Goal: Feedback & Contribution: Leave review/rating

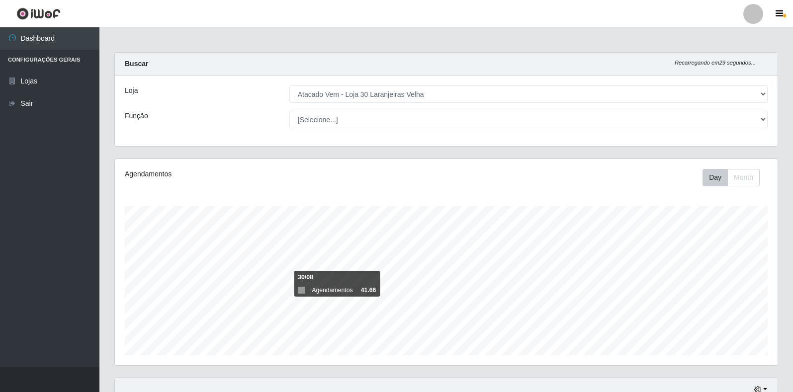
select select "495"
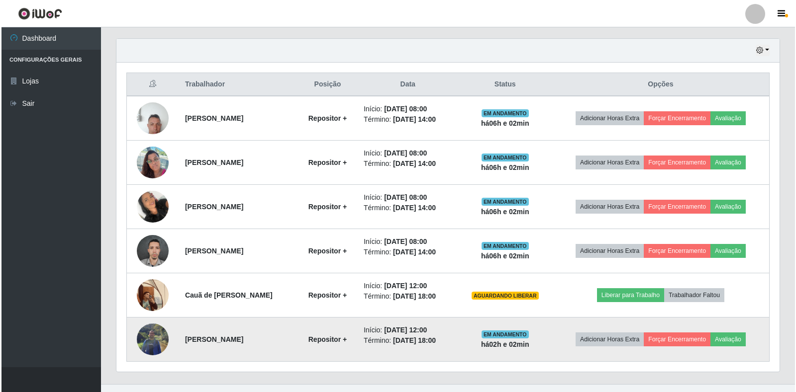
scroll to position [206, 663]
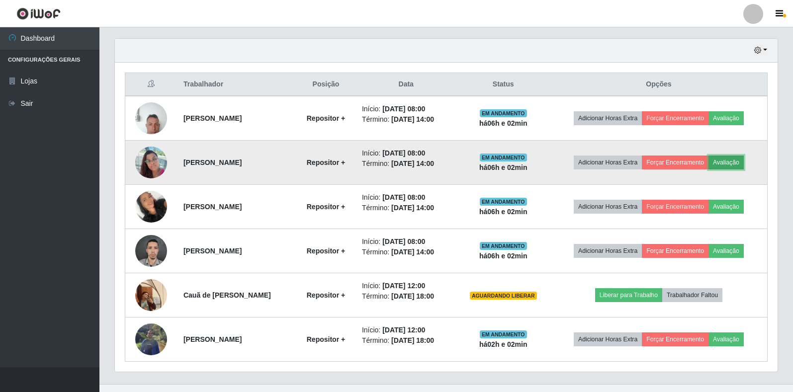
click at [736, 166] on button "Avaliação" at bounding box center [726, 163] width 35 height 14
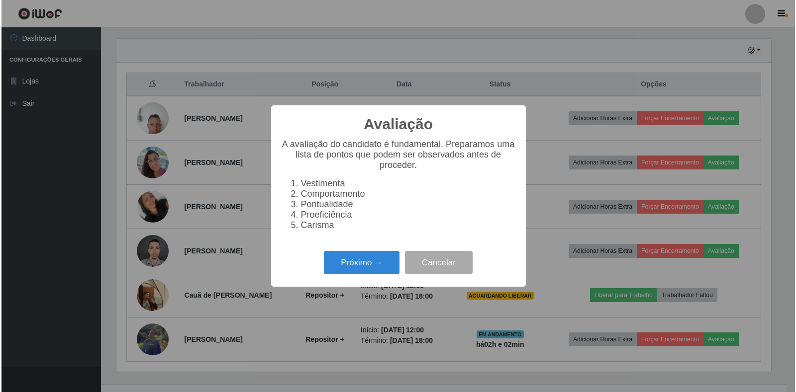
scroll to position [206, 657]
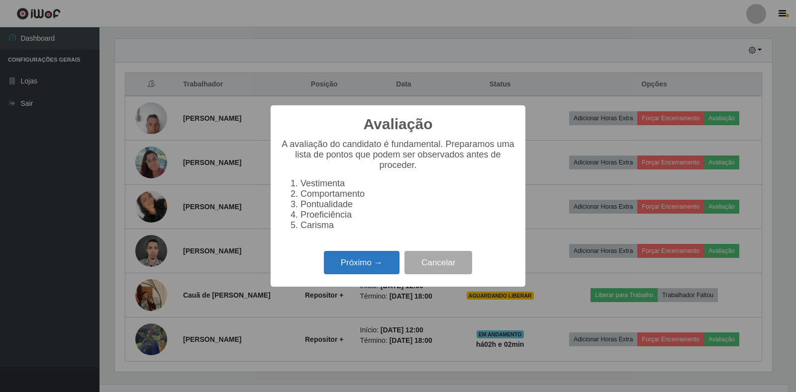
click at [380, 270] on button "Próximo →" at bounding box center [362, 262] width 76 height 23
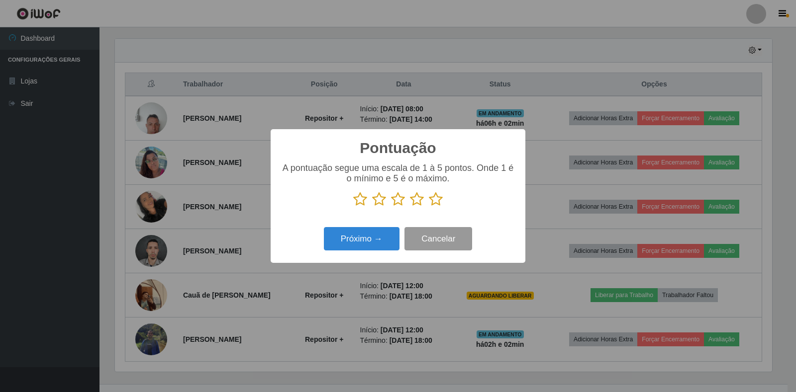
scroll to position [497175, 496724]
click at [433, 198] on icon at bounding box center [436, 199] width 14 height 15
click at [429, 207] on input "radio" at bounding box center [429, 207] width 0 height 0
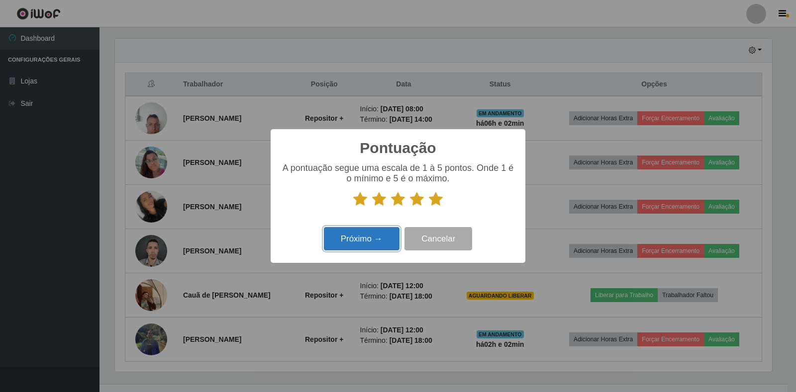
click at [368, 237] on button "Próximo →" at bounding box center [362, 238] width 76 height 23
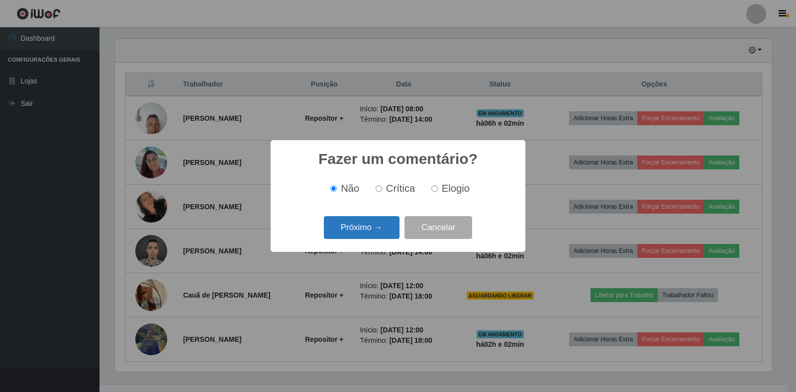
click at [372, 237] on button "Próximo →" at bounding box center [362, 227] width 76 height 23
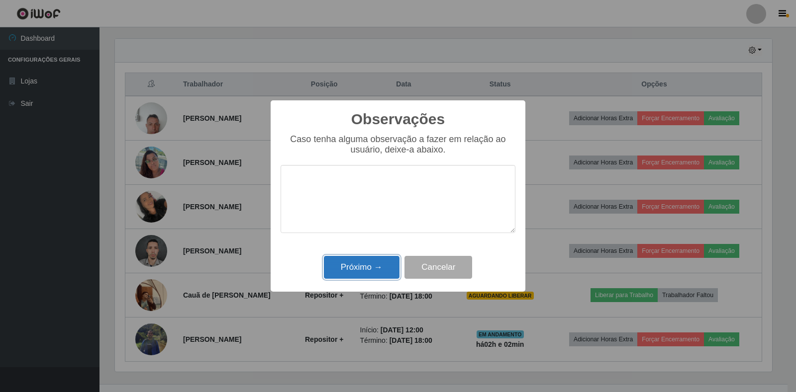
click at [375, 266] on button "Próximo →" at bounding box center [362, 267] width 76 height 23
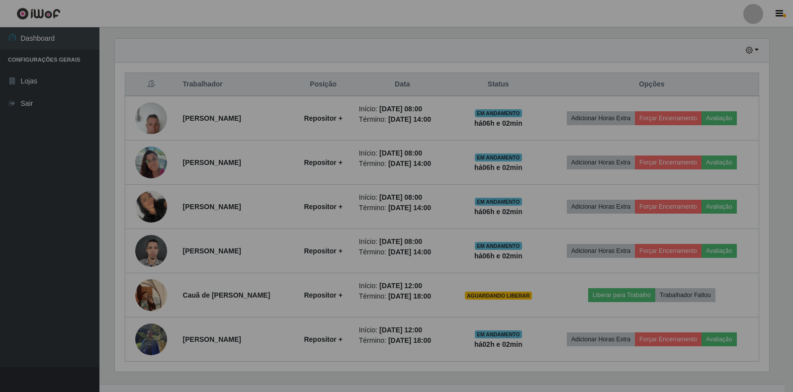
scroll to position [206, 663]
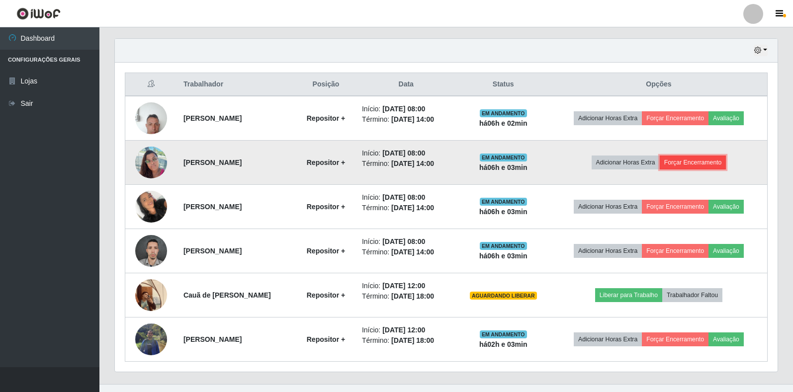
click at [704, 165] on button "Forçar Encerramento" at bounding box center [693, 163] width 67 height 14
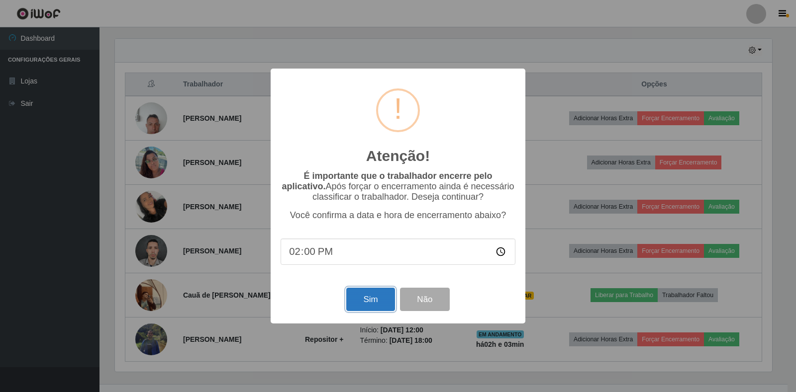
click at [360, 297] on button "Sim" at bounding box center [370, 299] width 48 height 23
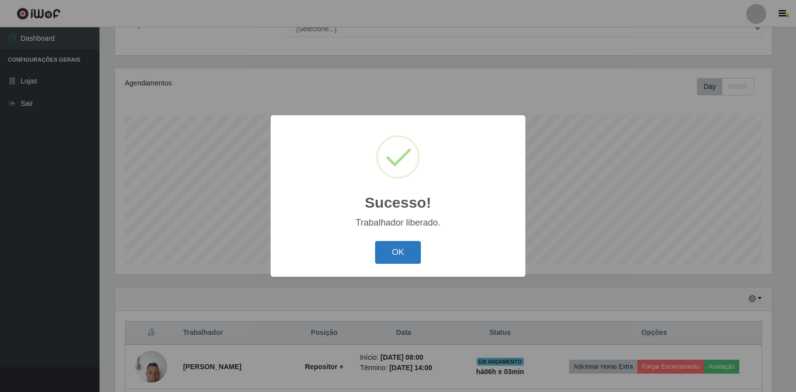
click at [409, 253] on button "OK" at bounding box center [398, 252] width 46 height 23
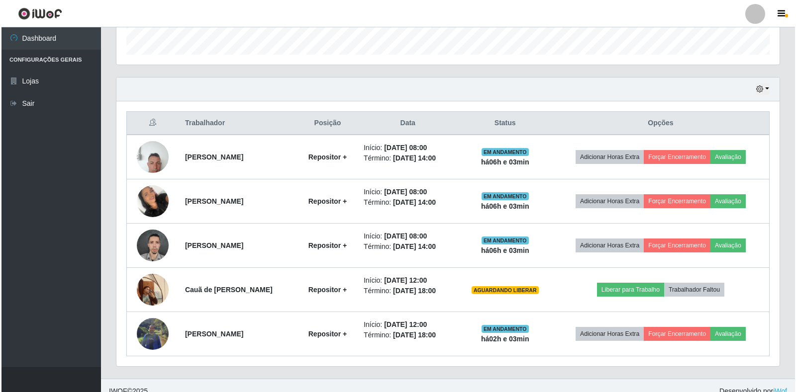
scroll to position [312, 0]
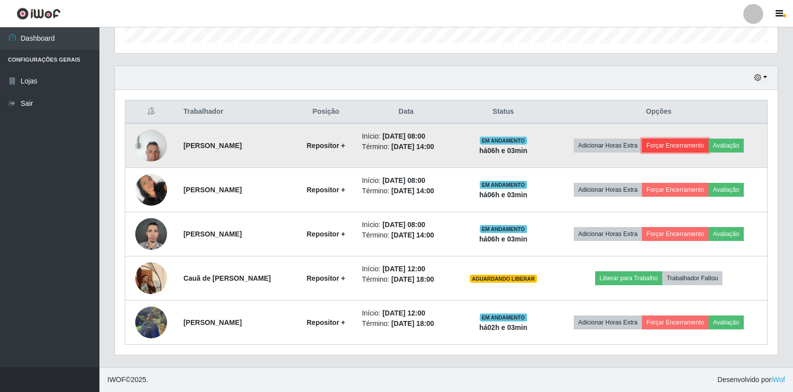
click at [695, 146] on button "Forçar Encerramento" at bounding box center [675, 146] width 67 height 14
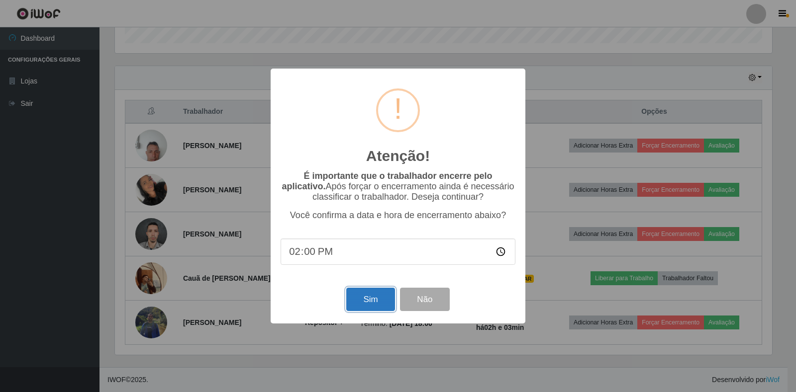
click at [382, 310] on button "Sim" at bounding box center [370, 299] width 48 height 23
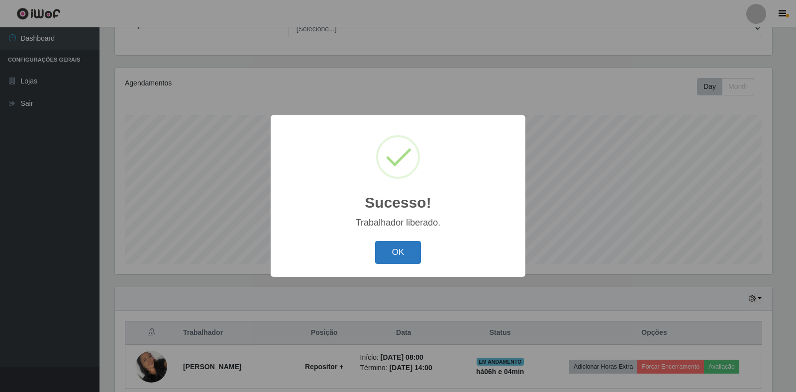
click at [391, 259] on button "OK" at bounding box center [398, 252] width 46 height 23
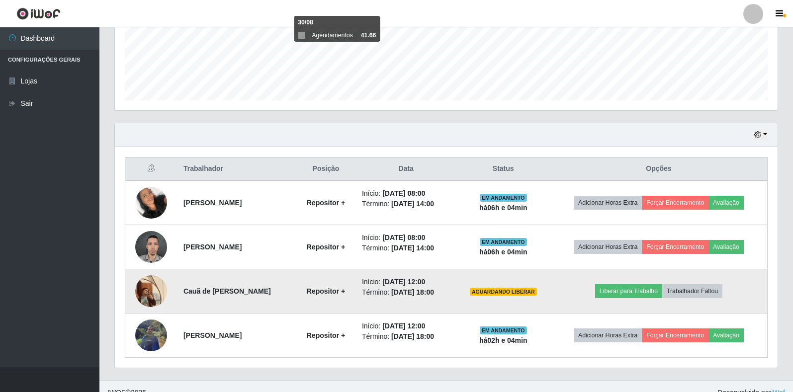
scroll to position [268, 0]
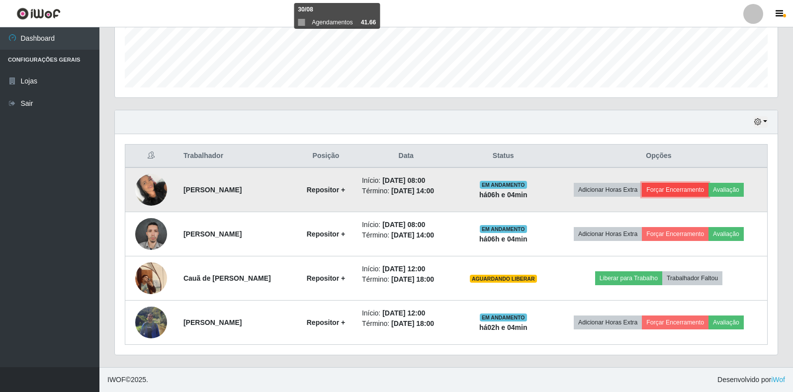
click at [692, 185] on button "Forçar Encerramento" at bounding box center [675, 190] width 67 height 14
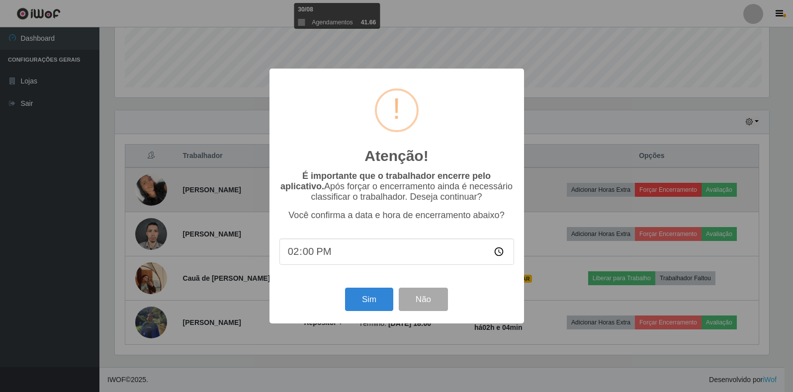
scroll to position [206, 657]
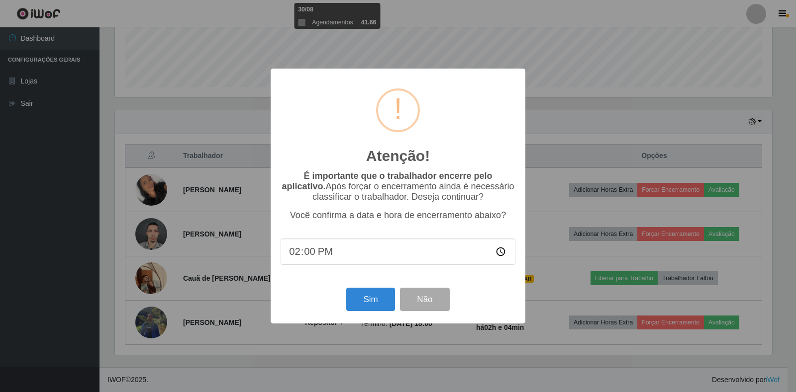
type input "14:04"
click at [361, 304] on button "Sim" at bounding box center [370, 299] width 48 height 23
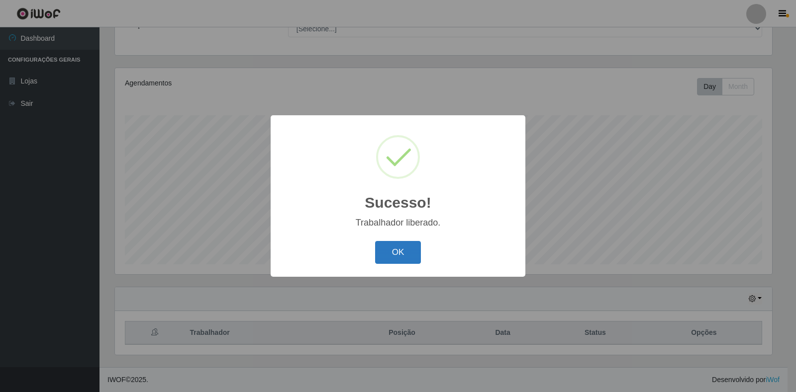
click at [388, 252] on button "OK" at bounding box center [398, 252] width 46 height 23
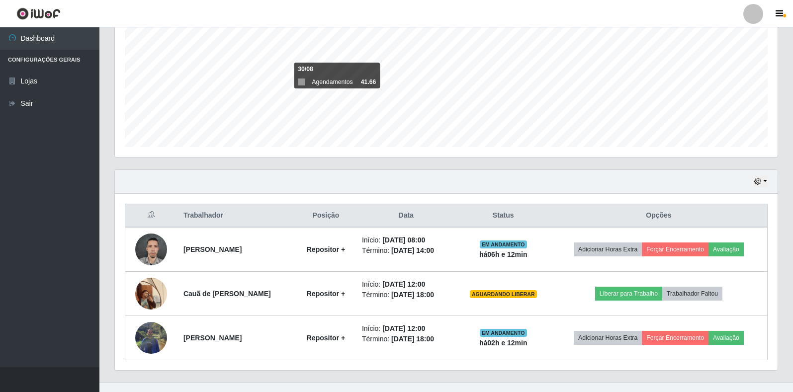
scroll to position [224, 0]
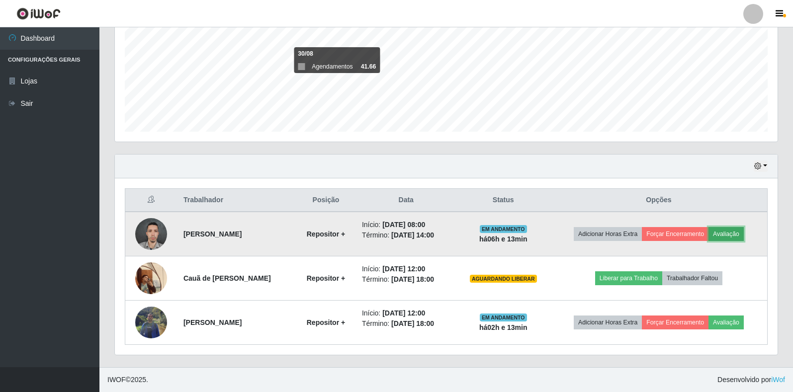
click at [731, 234] on button "Avaliação" at bounding box center [726, 234] width 35 height 14
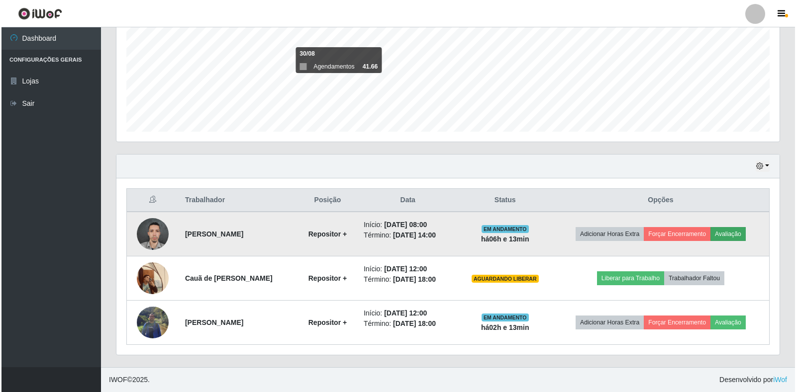
scroll to position [206, 657]
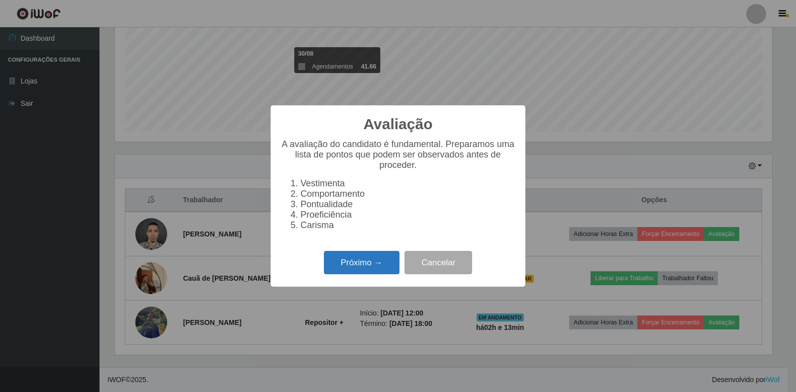
click at [370, 272] on button "Próximo →" at bounding box center [362, 262] width 76 height 23
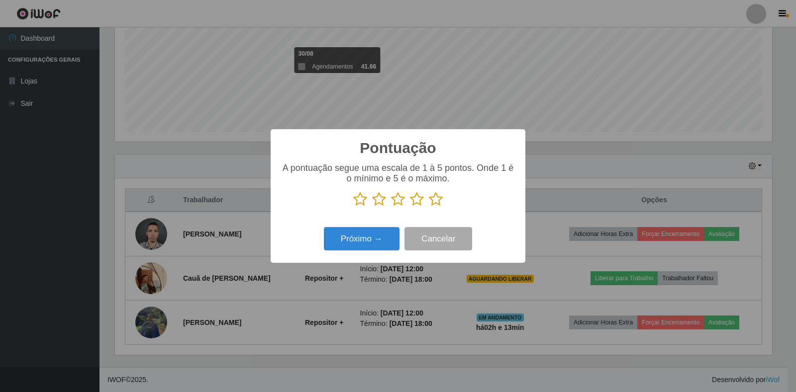
scroll to position [497175, 496724]
click at [437, 198] on icon at bounding box center [436, 199] width 14 height 15
click at [429, 207] on input "radio" at bounding box center [429, 207] width 0 height 0
click at [374, 235] on button "Próximo →" at bounding box center [362, 238] width 76 height 23
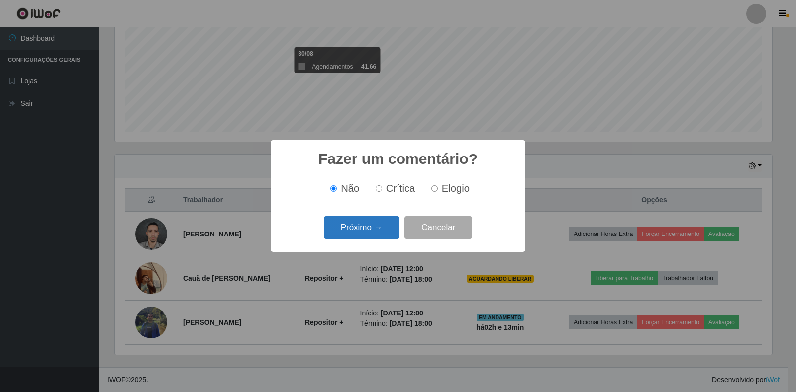
click at [374, 233] on button "Próximo →" at bounding box center [362, 227] width 76 height 23
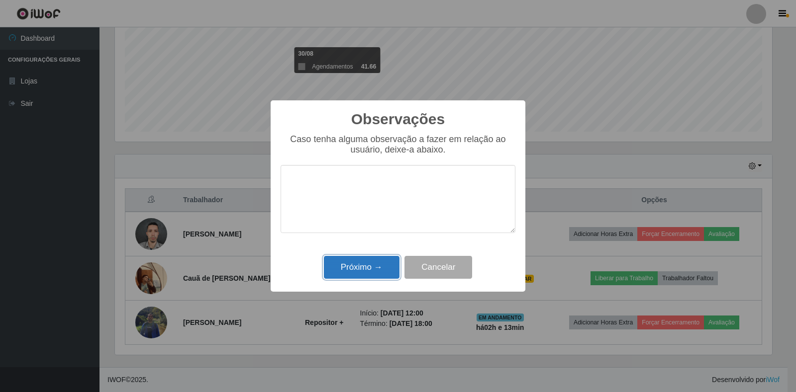
click at [375, 265] on button "Próximo →" at bounding box center [362, 267] width 76 height 23
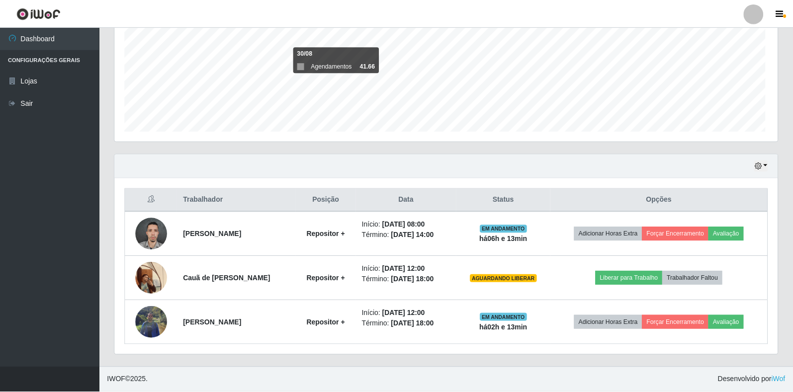
scroll to position [206, 663]
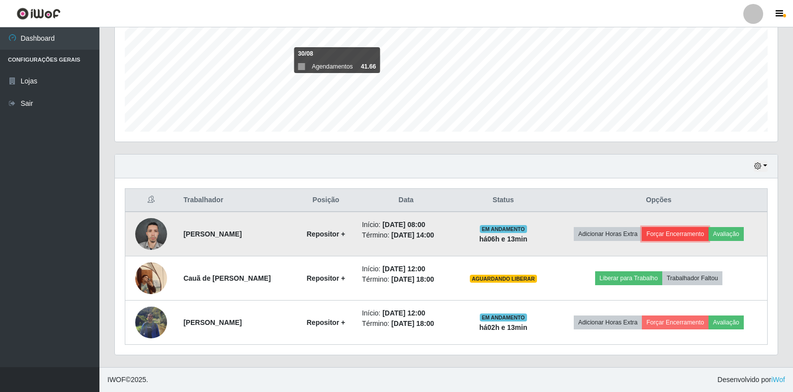
click at [675, 233] on button "Forçar Encerramento" at bounding box center [675, 234] width 67 height 14
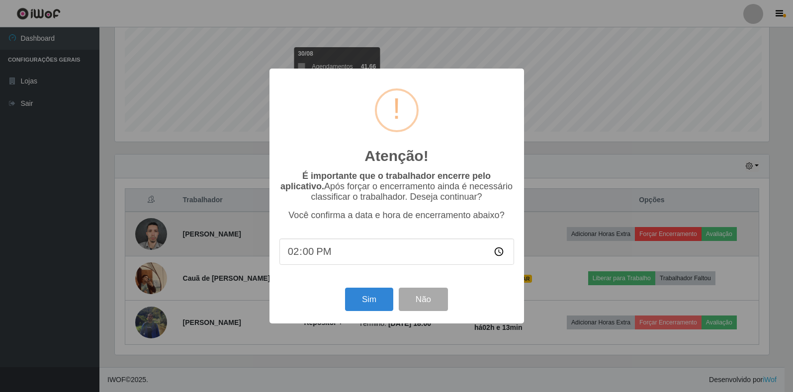
scroll to position [206, 657]
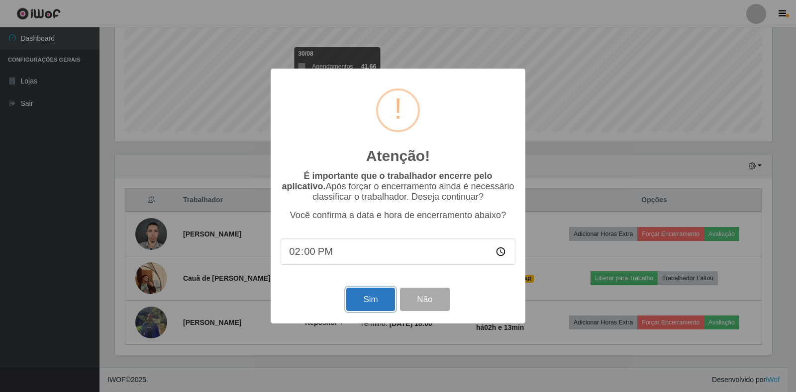
click at [377, 297] on button "Sim" at bounding box center [370, 299] width 48 height 23
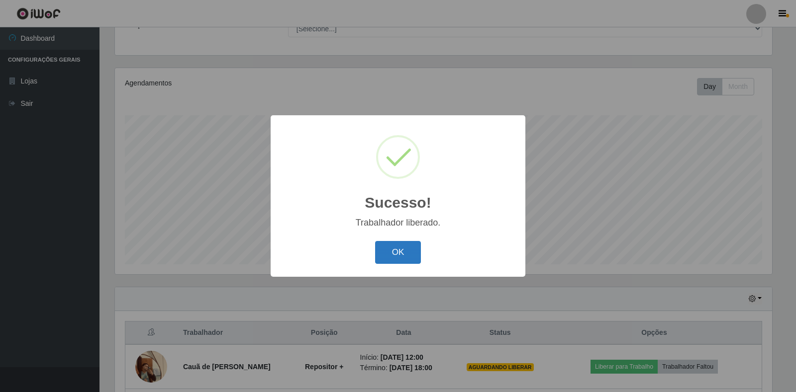
click at [399, 254] on button "OK" at bounding box center [398, 252] width 46 height 23
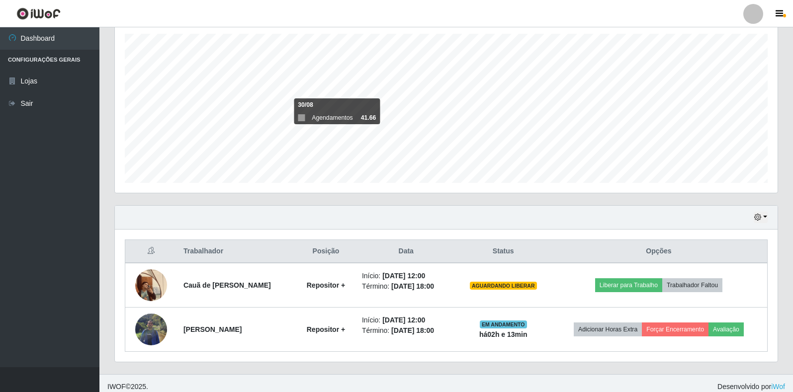
scroll to position [180, 0]
